Goal: Find specific page/section: Find specific page/section

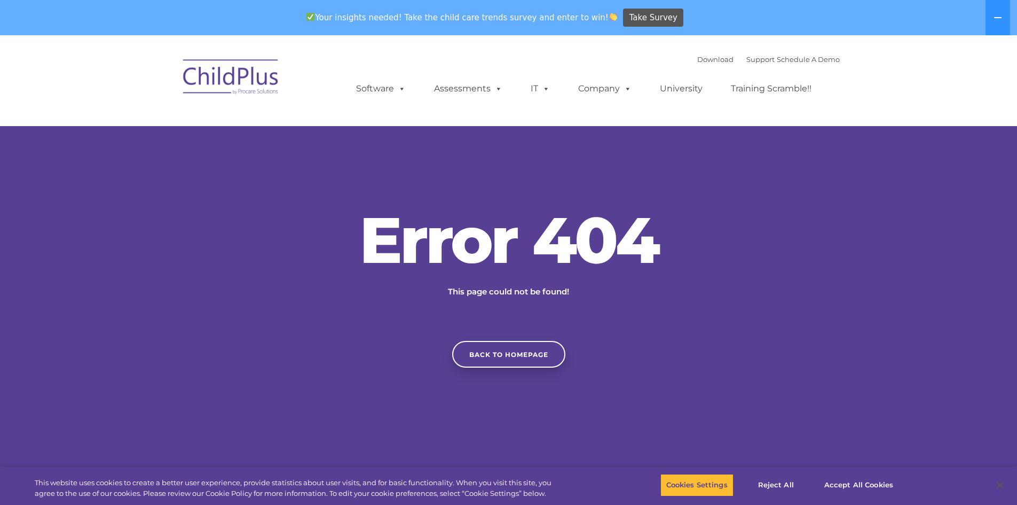
click at [243, 74] on img at bounding box center [231, 78] width 107 height 53
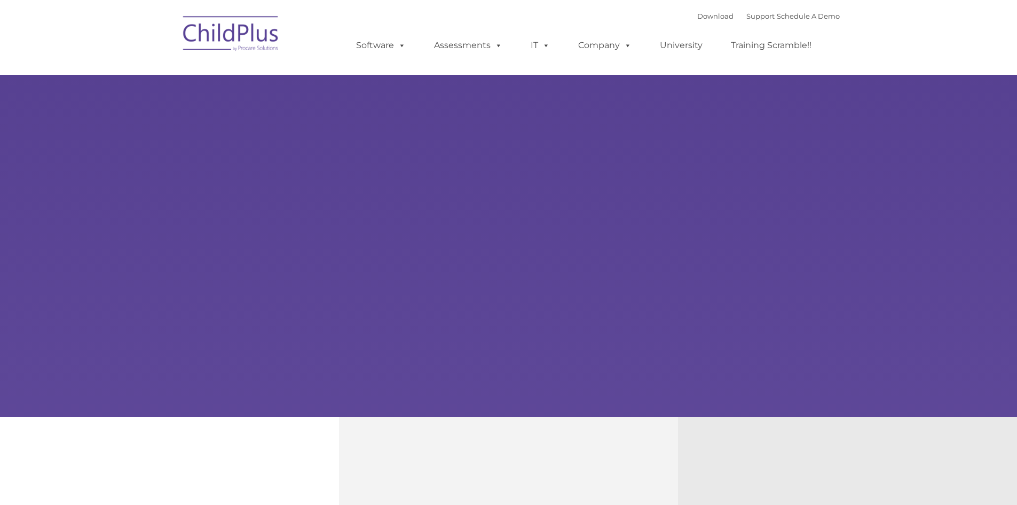
type input ""
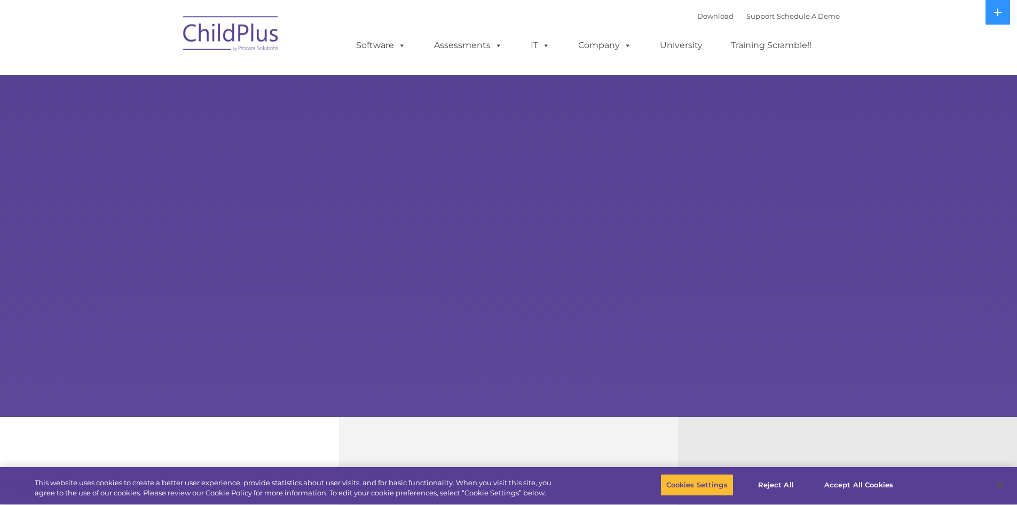
select select "MEDIUM"
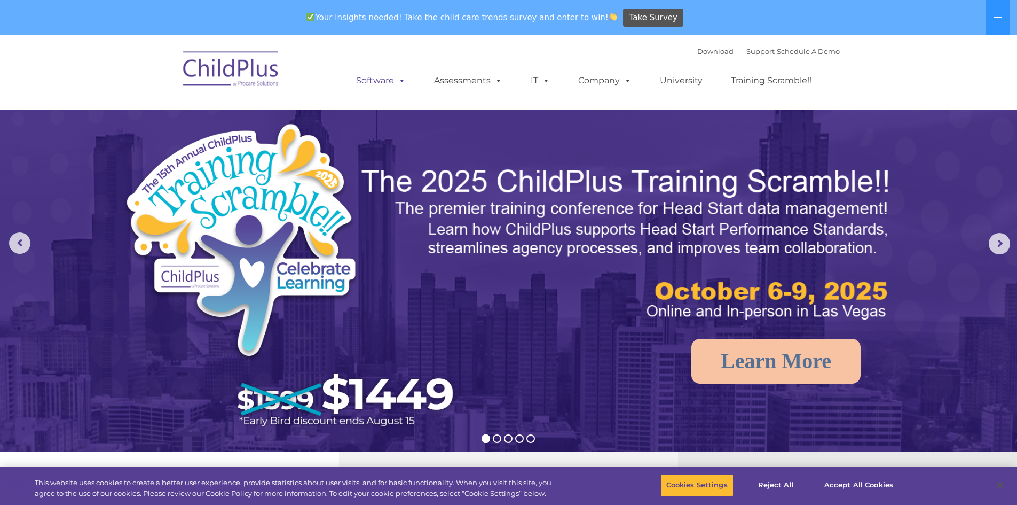
click at [407, 91] on link "Software" at bounding box center [381, 80] width 71 height 21
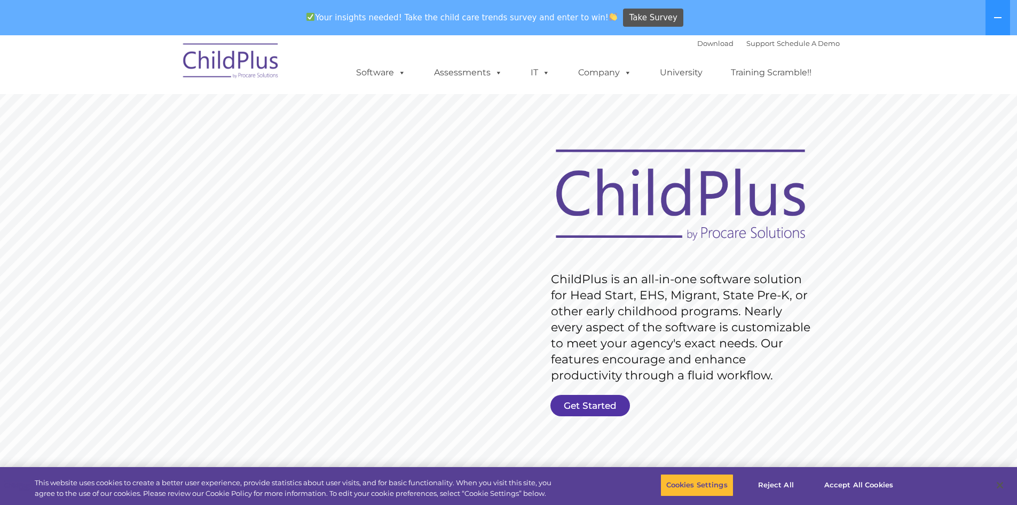
click at [603, 411] on link "Get Started" at bounding box center [591, 405] width 80 height 21
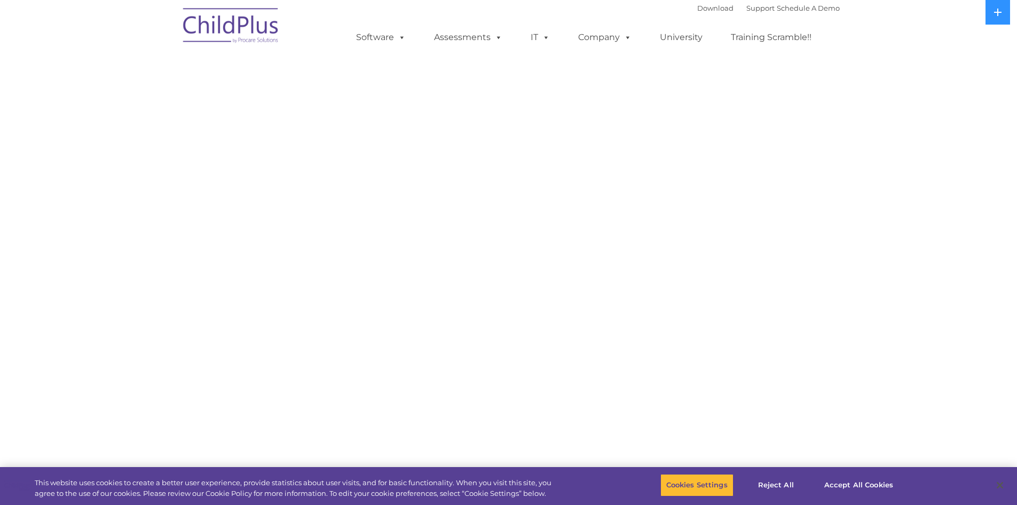
select select "MEDIUM"
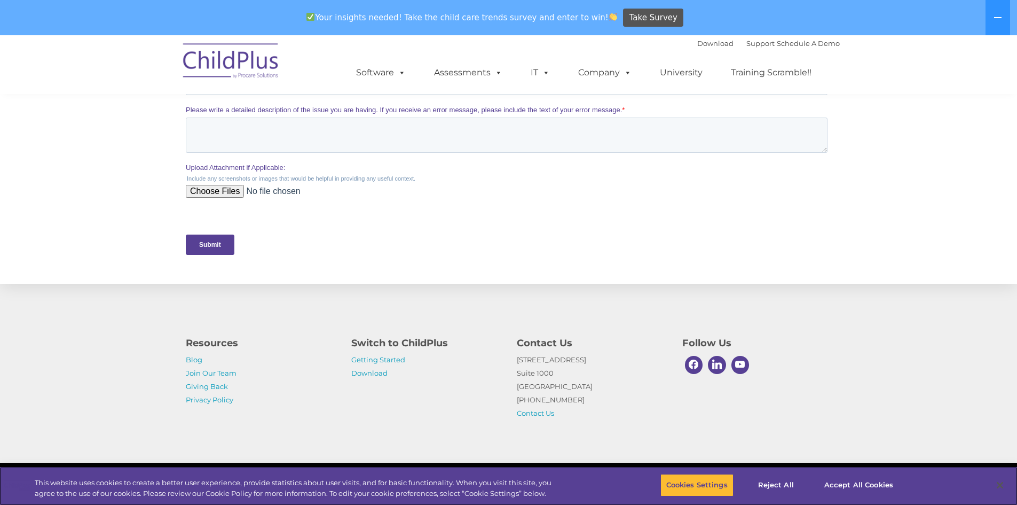
scroll to position [447, 0]
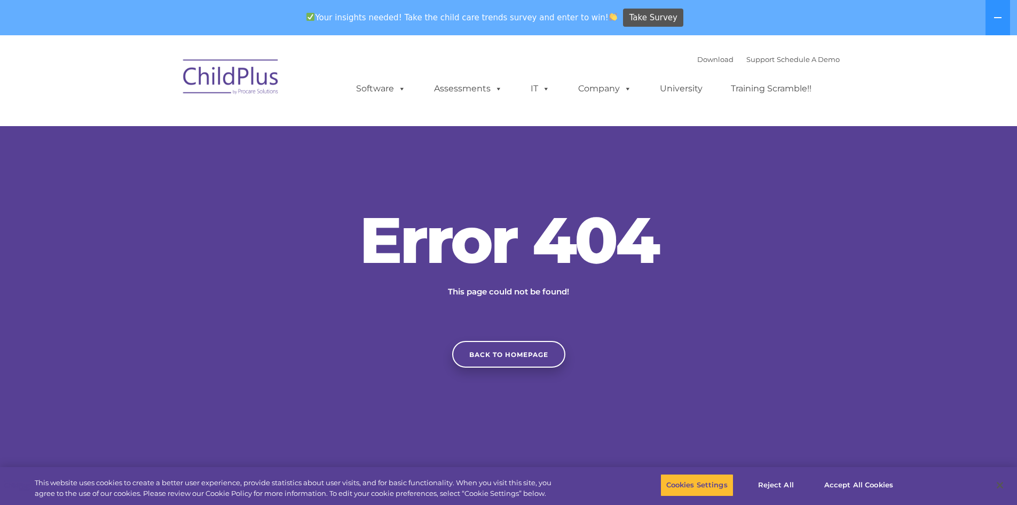
click at [857, 80] on nav "Download Support | Schedule A Demo  MENU MENU Software ChildPlus: The original…" at bounding box center [508, 80] width 1017 height 91
